Goal: Entertainment & Leisure: Consume media (video, audio)

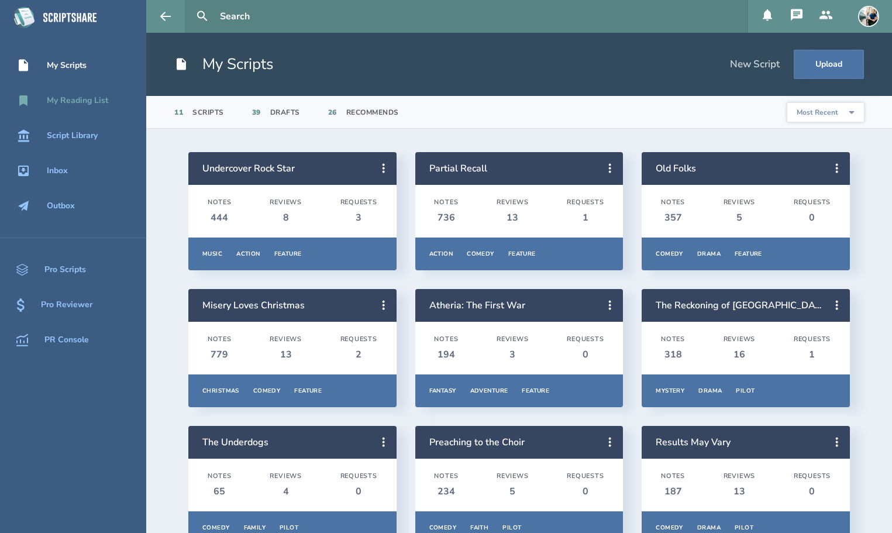
click at [98, 98] on div "My Reading List" at bounding box center [77, 100] width 61 height 9
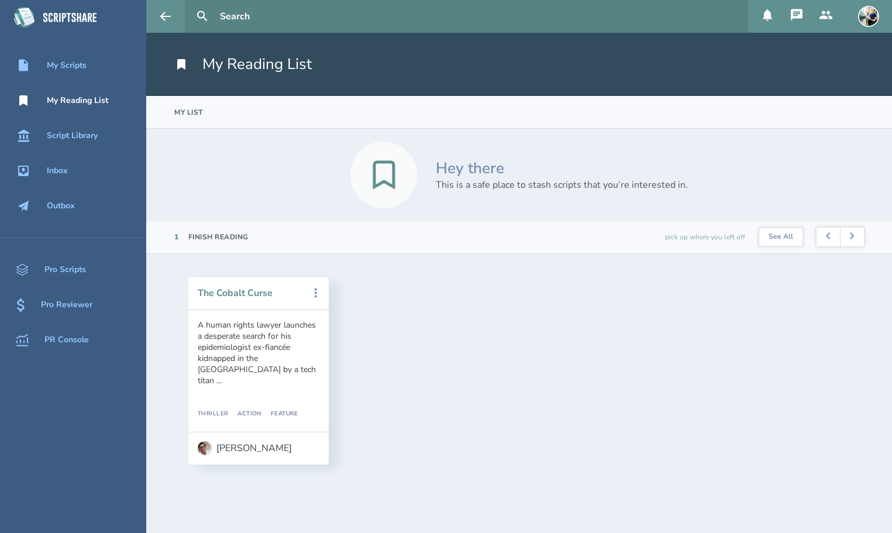
click at [236, 292] on button "The Cobalt Curse" at bounding box center [250, 293] width 105 height 11
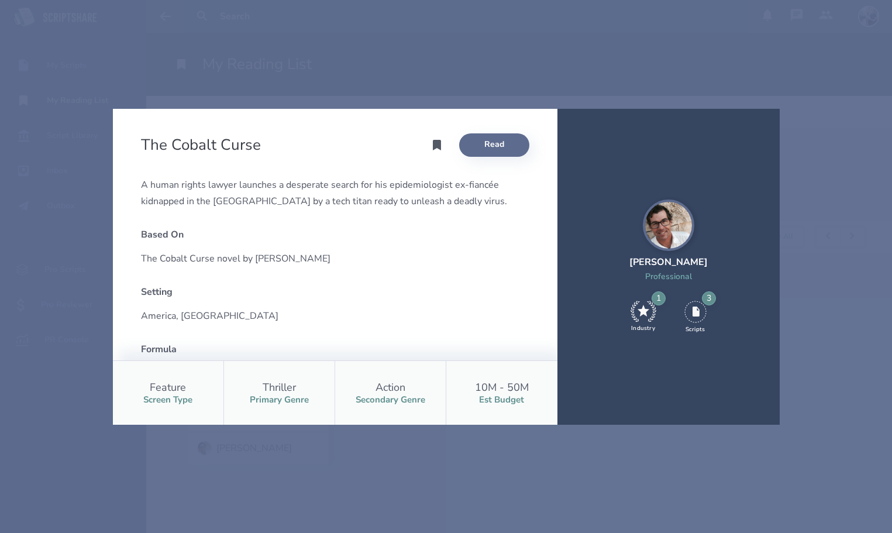
click at [504, 147] on link "Read" at bounding box center [494, 144] width 70 height 23
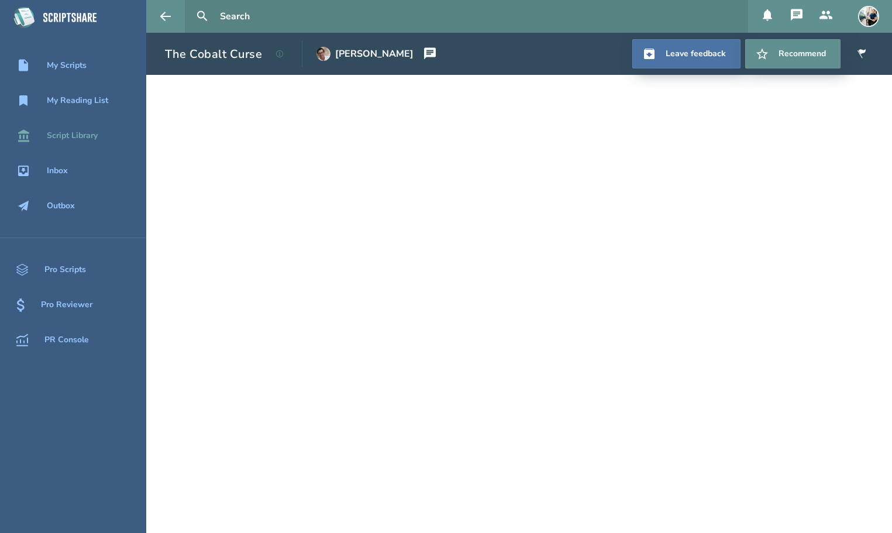
click at [84, 137] on div "Script Library" at bounding box center [72, 135] width 51 height 9
